Goal: Task Accomplishment & Management: Manage account settings

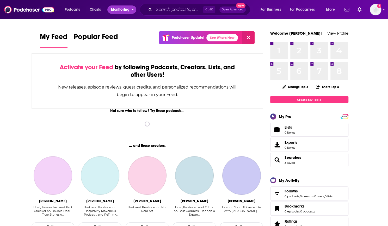
click at [121, 10] on span "Monitoring" at bounding box center [120, 9] width 18 height 7
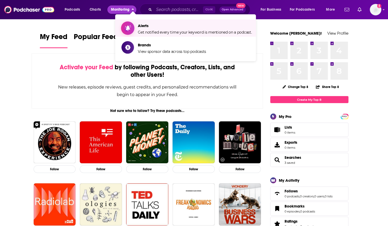
click at [139, 24] on span "Alerts" at bounding box center [195, 25] width 114 height 5
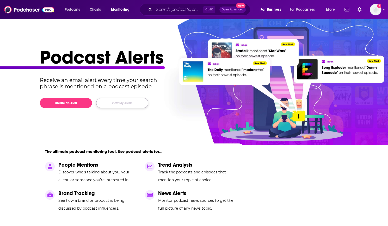
click at [116, 104] on button "View My Alerts" at bounding box center [122, 103] width 52 height 10
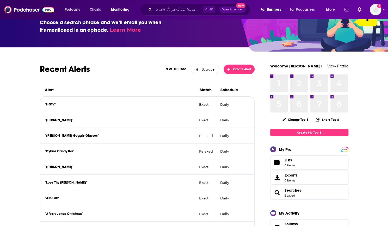
scroll to position [33, 0]
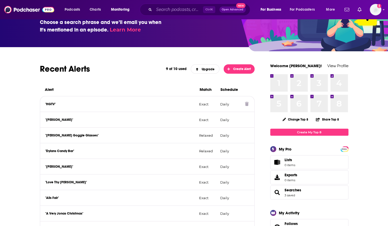
click at [49, 107] on div ""HGTV" Exact Daily" at bounding box center [147, 104] width 214 height 16
click at [48, 106] on p ""HGTV"" at bounding box center [120, 104] width 150 height 4
click at [176, 109] on div ""HGTV" Exact Daily" at bounding box center [147, 104] width 214 height 16
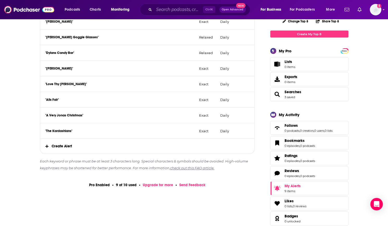
scroll to position [130, 0]
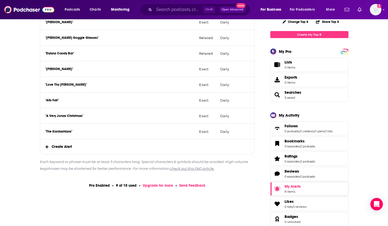
click at [304, 186] on link "My Alerts 9 items" at bounding box center [309, 189] width 78 height 14
click at [60, 117] on p ""A Very Jonas Christmas"" at bounding box center [120, 116] width 150 height 4
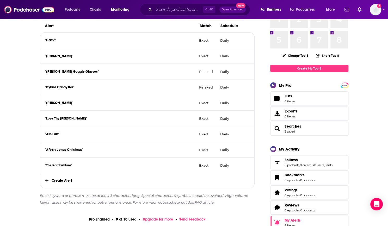
scroll to position [98, 0]
